Goal: Information Seeking & Learning: Understand process/instructions

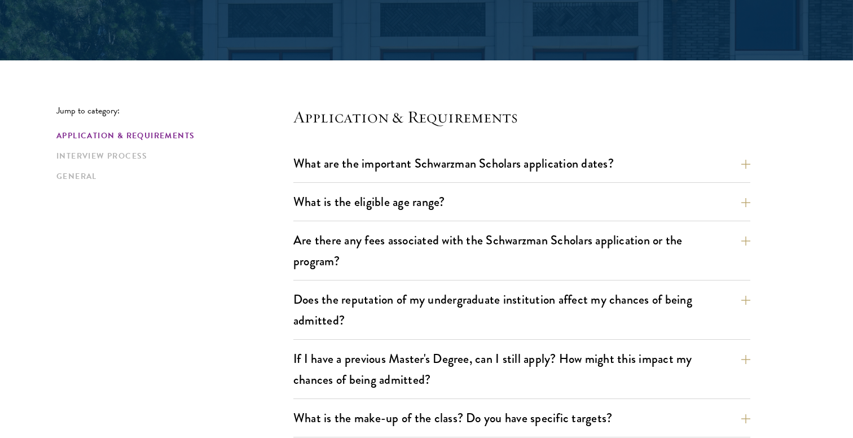
scroll to position [231, 0]
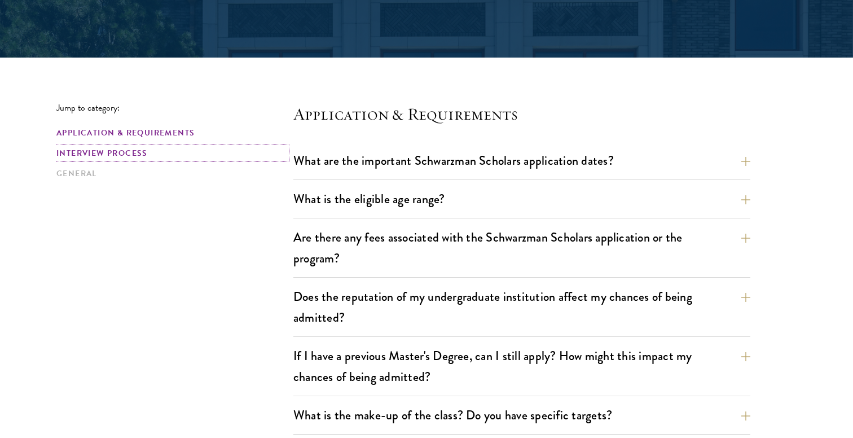
click at [134, 157] on link "Interview Process" at bounding box center [171, 153] width 230 height 12
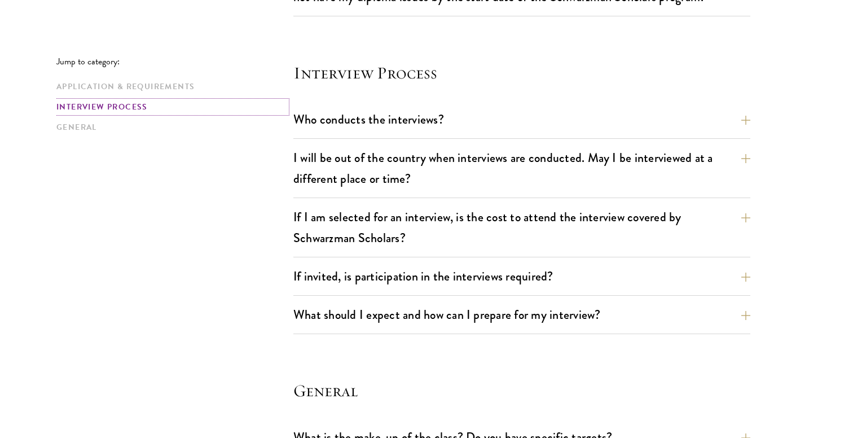
scroll to position [1257, 0]
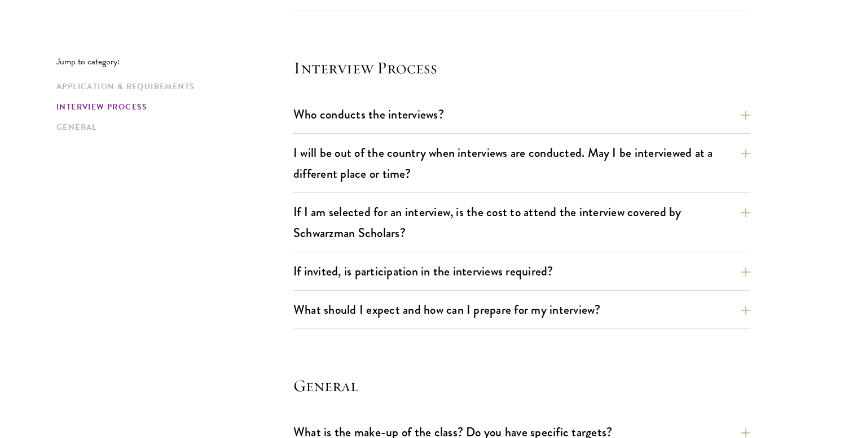
click at [417, 100] on section "Interview Process Who conducts the interviews? Interview panelists are distingu…" at bounding box center [521, 192] width 457 height 272
click at [417, 113] on button "Who conducts the interviews?" at bounding box center [530, 114] width 457 height 25
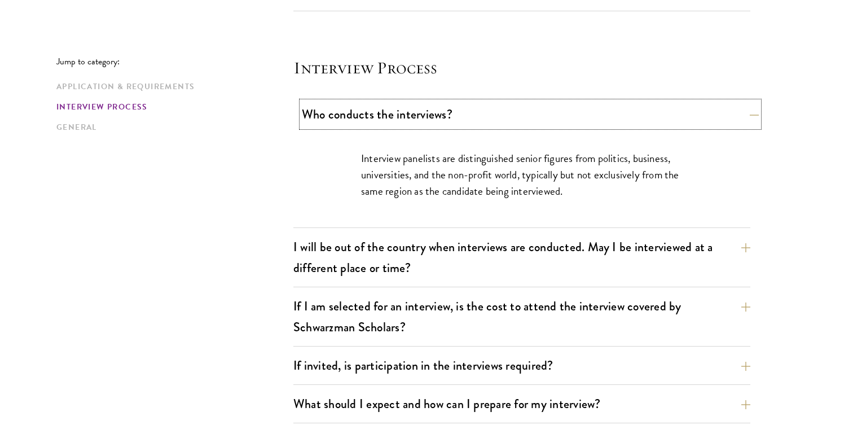
click at [417, 113] on button "Who conducts the interviews?" at bounding box center [530, 114] width 457 height 25
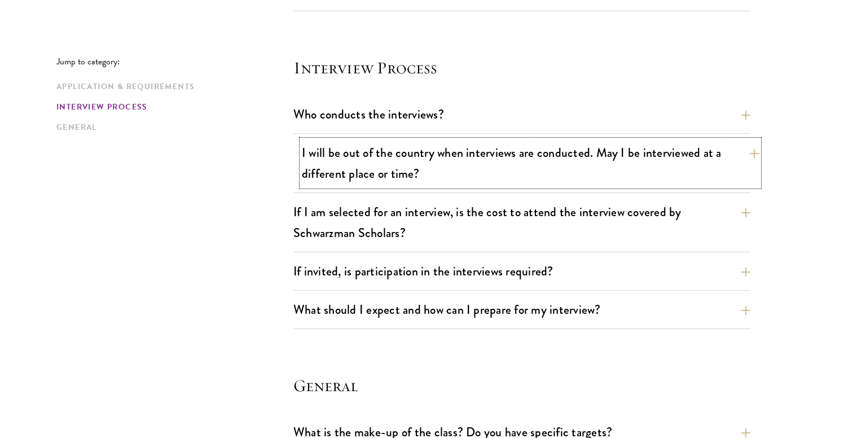
click at [416, 142] on button "I will be out of the country when interviews are conducted. May I be interviewe…" at bounding box center [530, 163] width 457 height 46
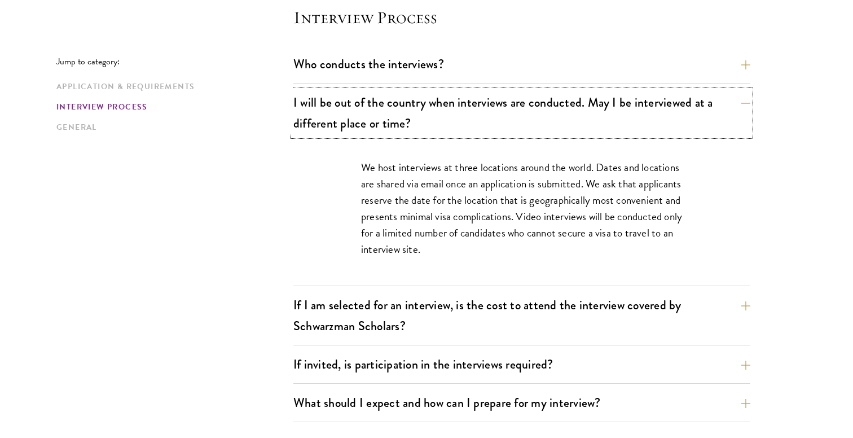
scroll to position [1308, 0]
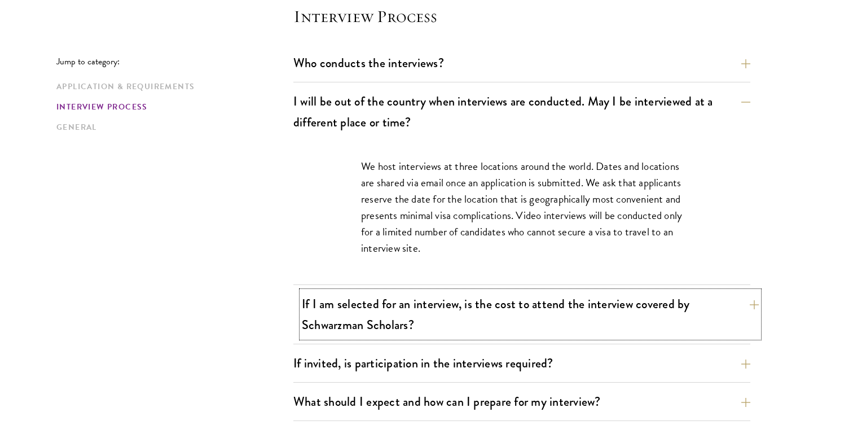
click at [442, 319] on button "If I am selected for an interview, is the cost to attend the interview covered …" at bounding box center [530, 314] width 457 height 46
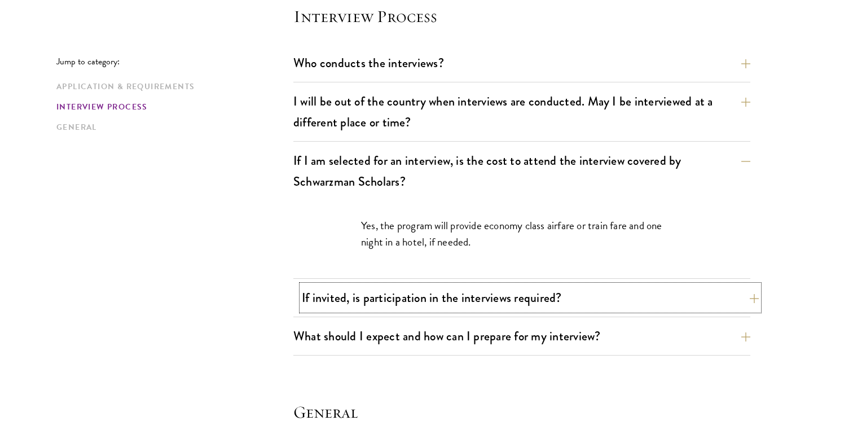
click at [464, 298] on button "If invited, is participation in the interviews required?" at bounding box center [530, 297] width 457 height 25
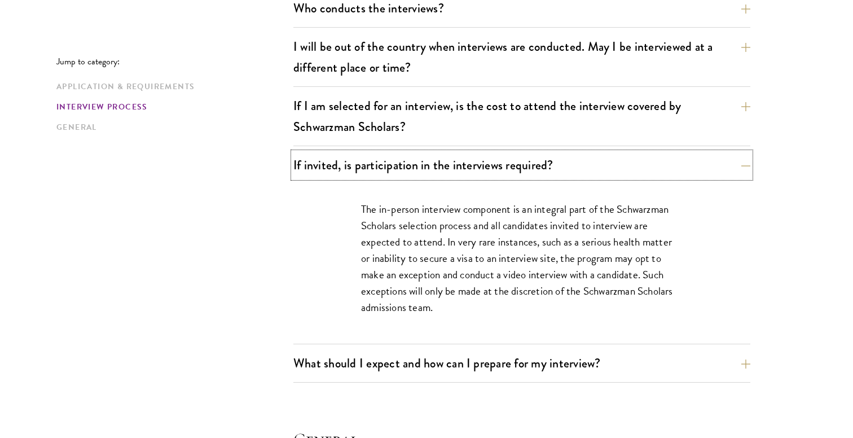
scroll to position [1377, 0]
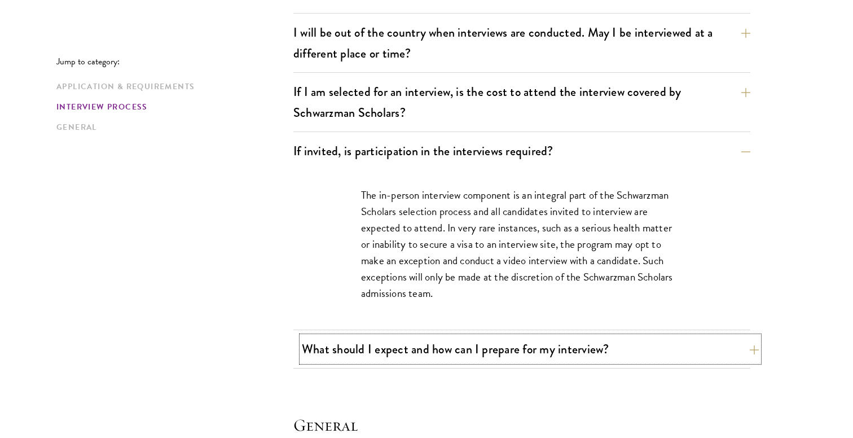
click at [670, 348] on button "What should I expect and how can I prepare for my interview?" at bounding box center [530, 348] width 457 height 25
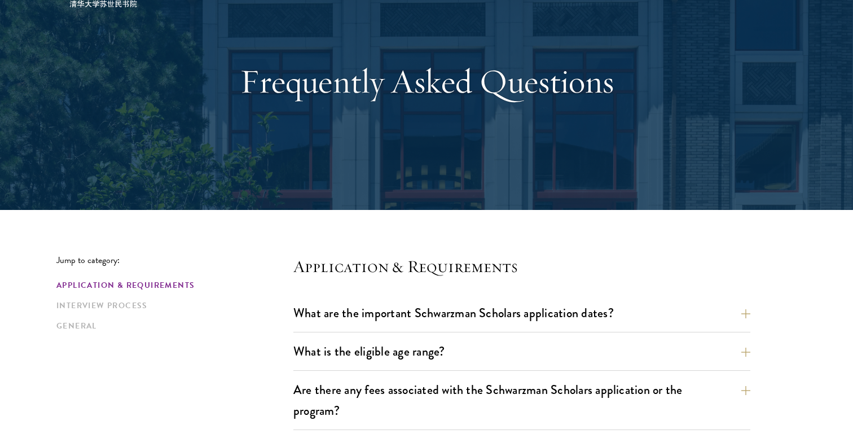
scroll to position [87, 0]
